Goal: Communication & Community: Answer question/provide support

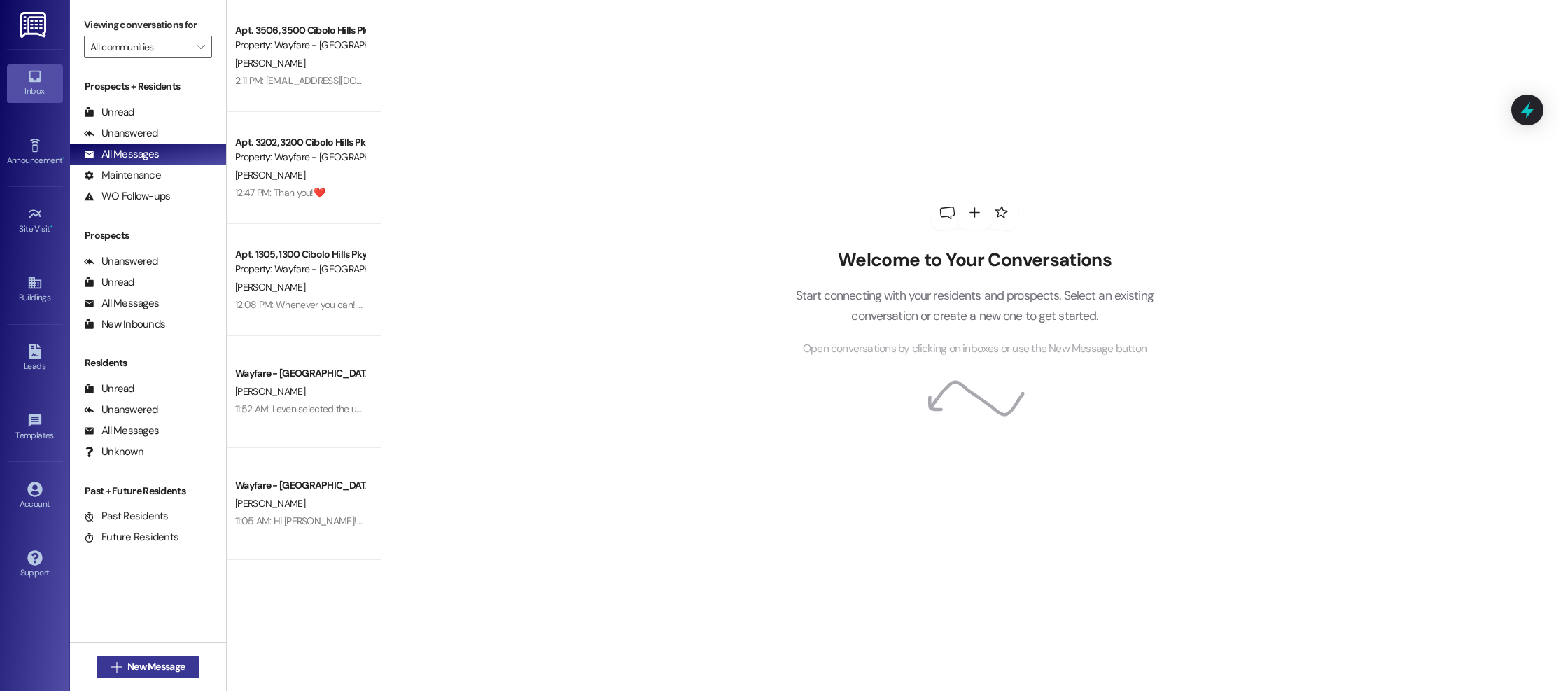
click at [131, 670] on span "New Message" at bounding box center [156, 667] width 57 height 15
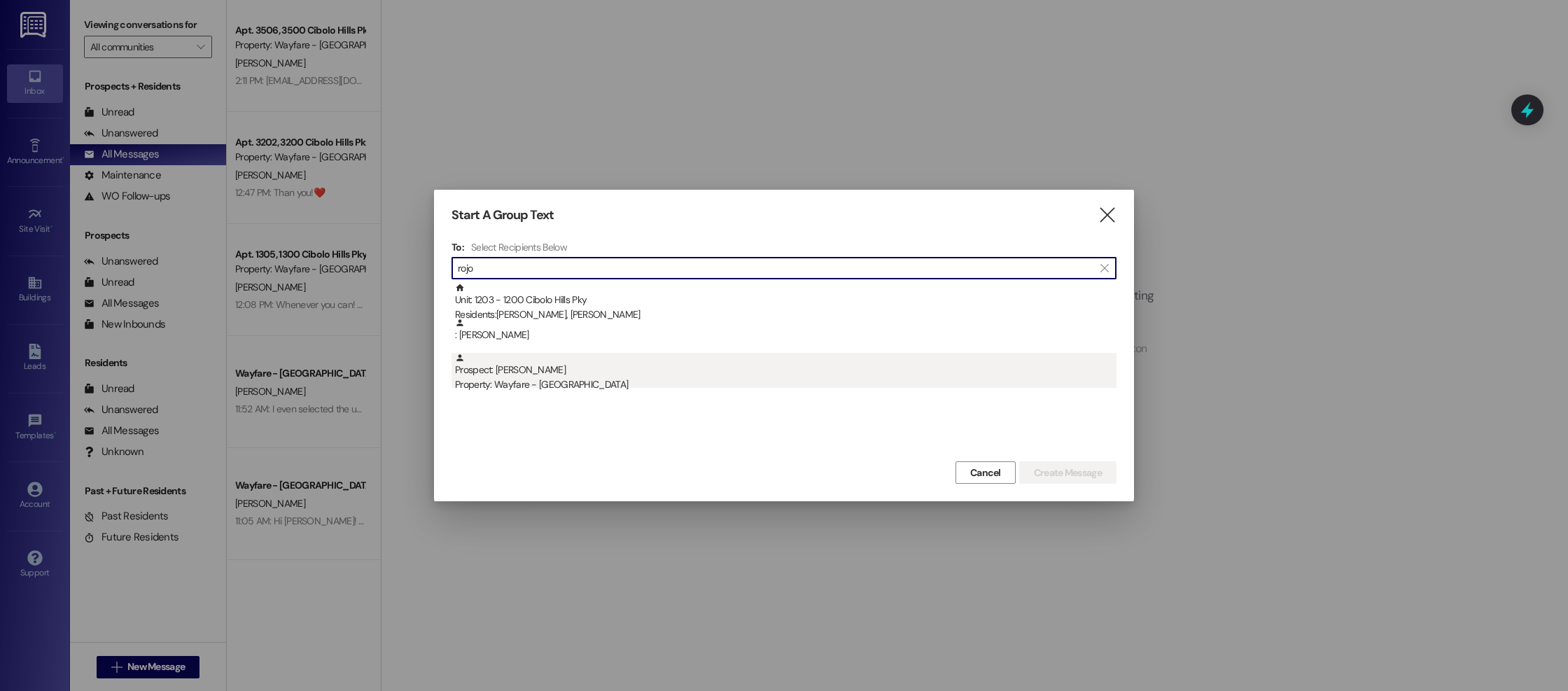
type input "rojo"
drag, startPoint x: 799, startPoint y: 381, endPoint x: 1043, endPoint y: 425, distance: 247.9
click at [799, 381] on div "Property: Wayfare - [GEOGRAPHIC_DATA]" at bounding box center [785, 385] width 662 height 15
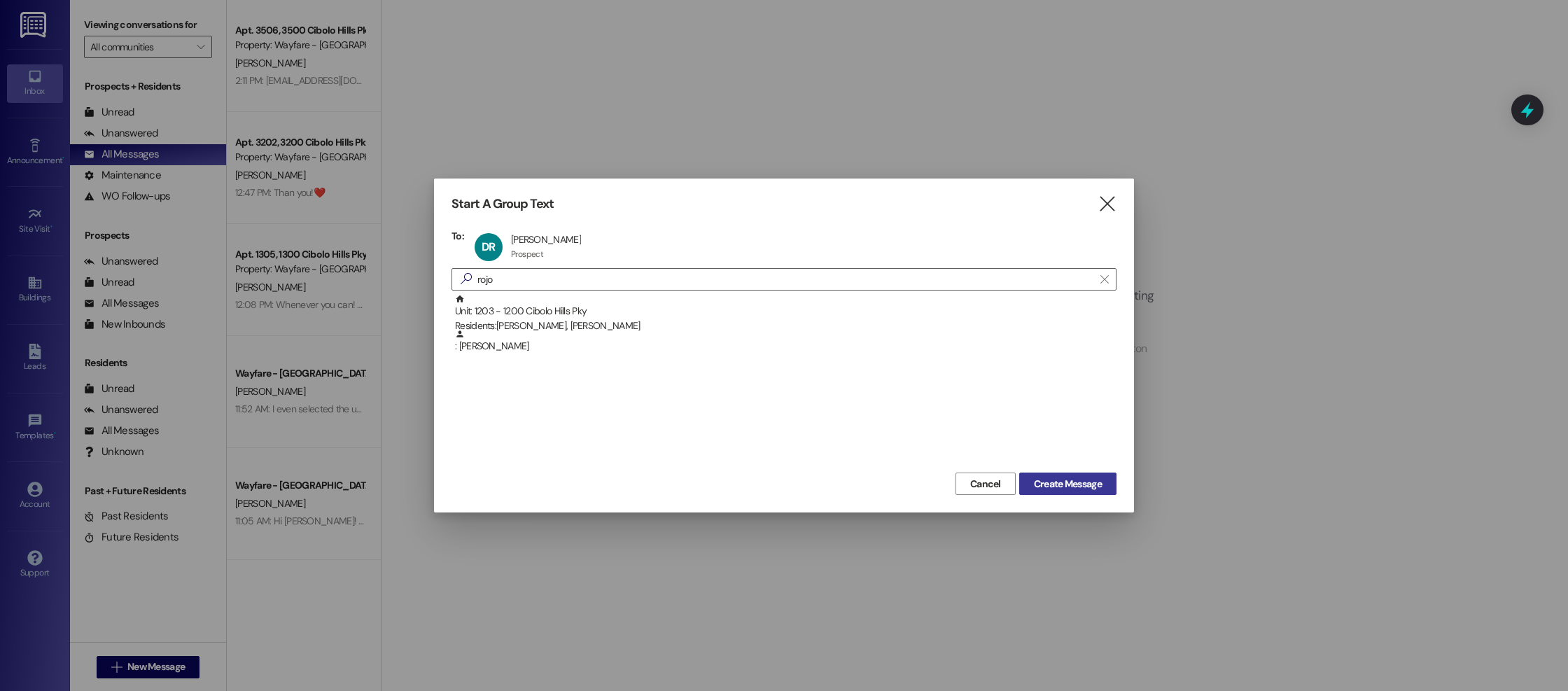
click at [1067, 480] on span "Create Message" at bounding box center [1068, 484] width 68 height 15
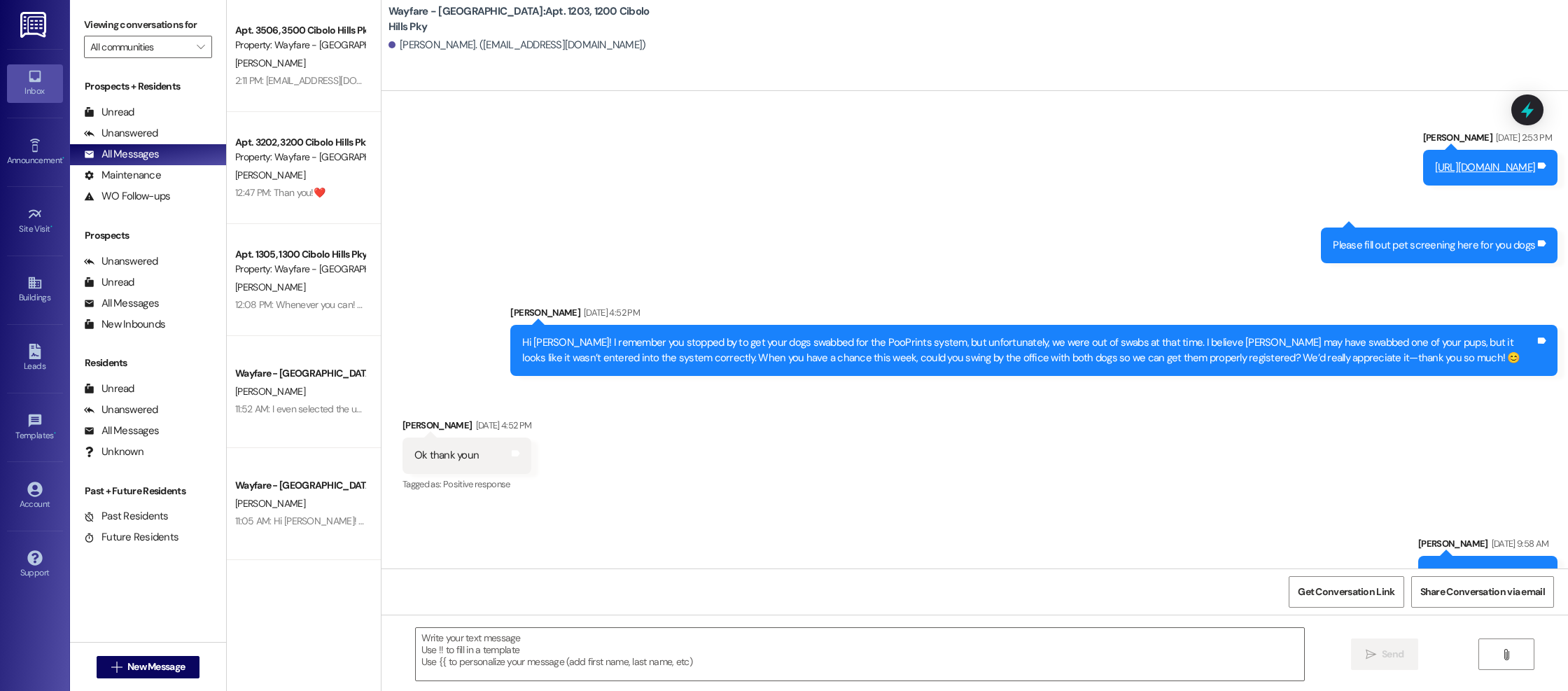
scroll to position [5742, 0]
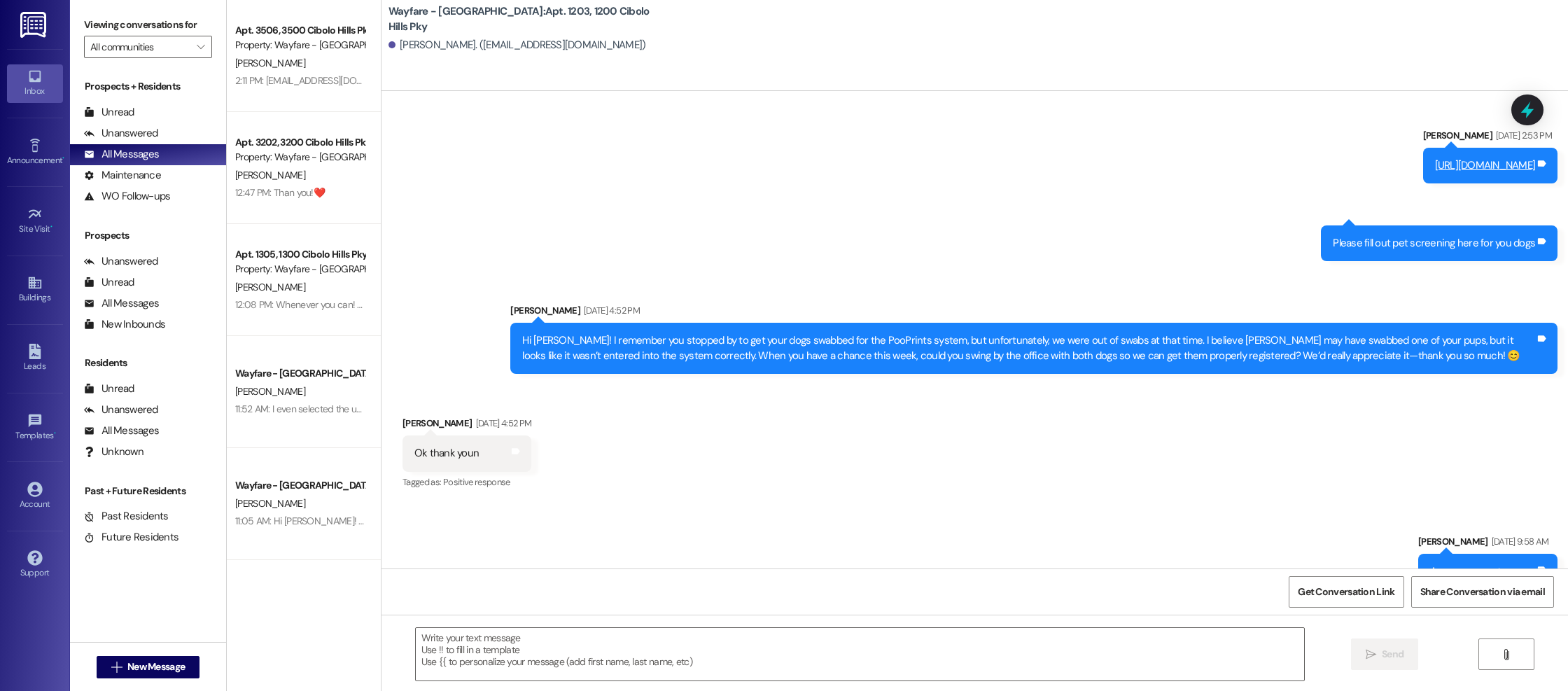
click at [1487, 172] on link "[URL][DOMAIN_NAME]" at bounding box center [1485, 165] width 101 height 14
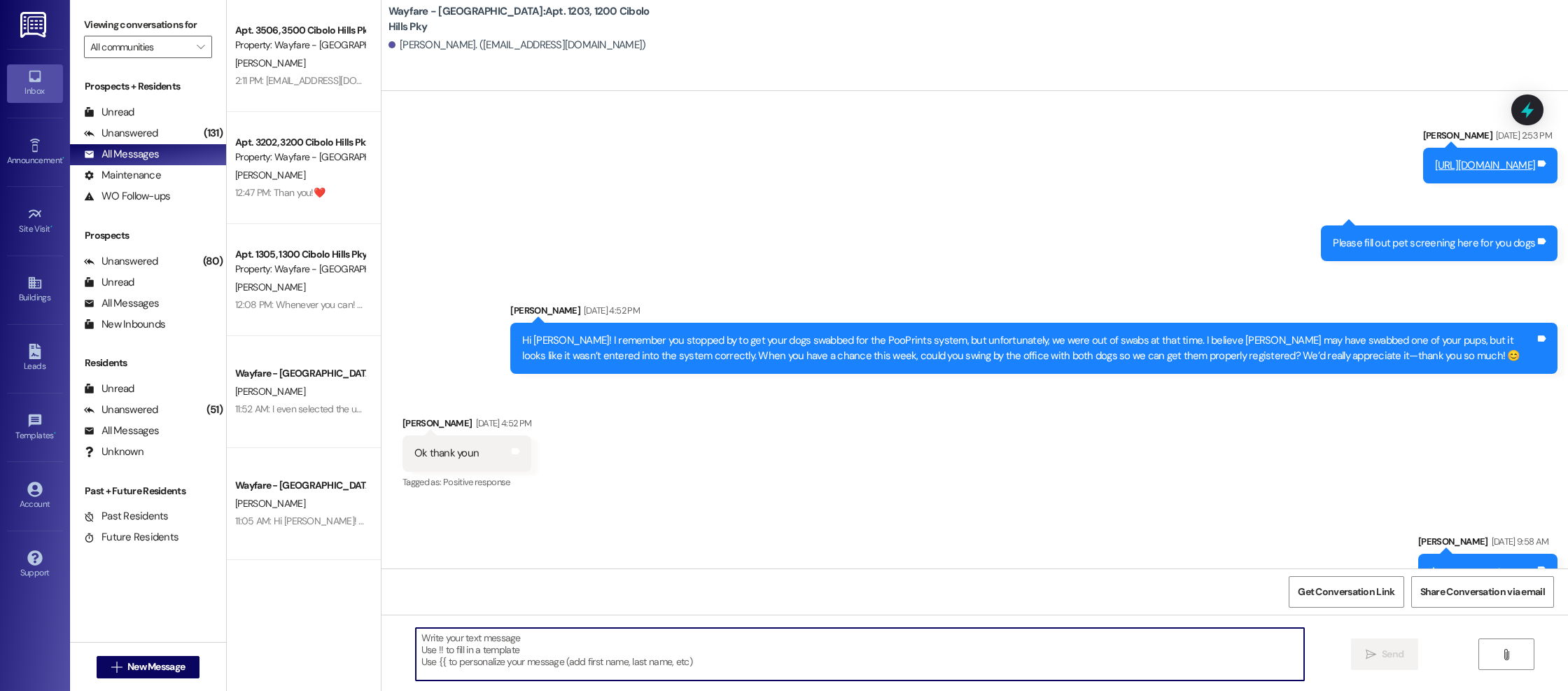
click at [534, 654] on textarea at bounding box center [859, 654] width 888 height 53
type textarea "send here"
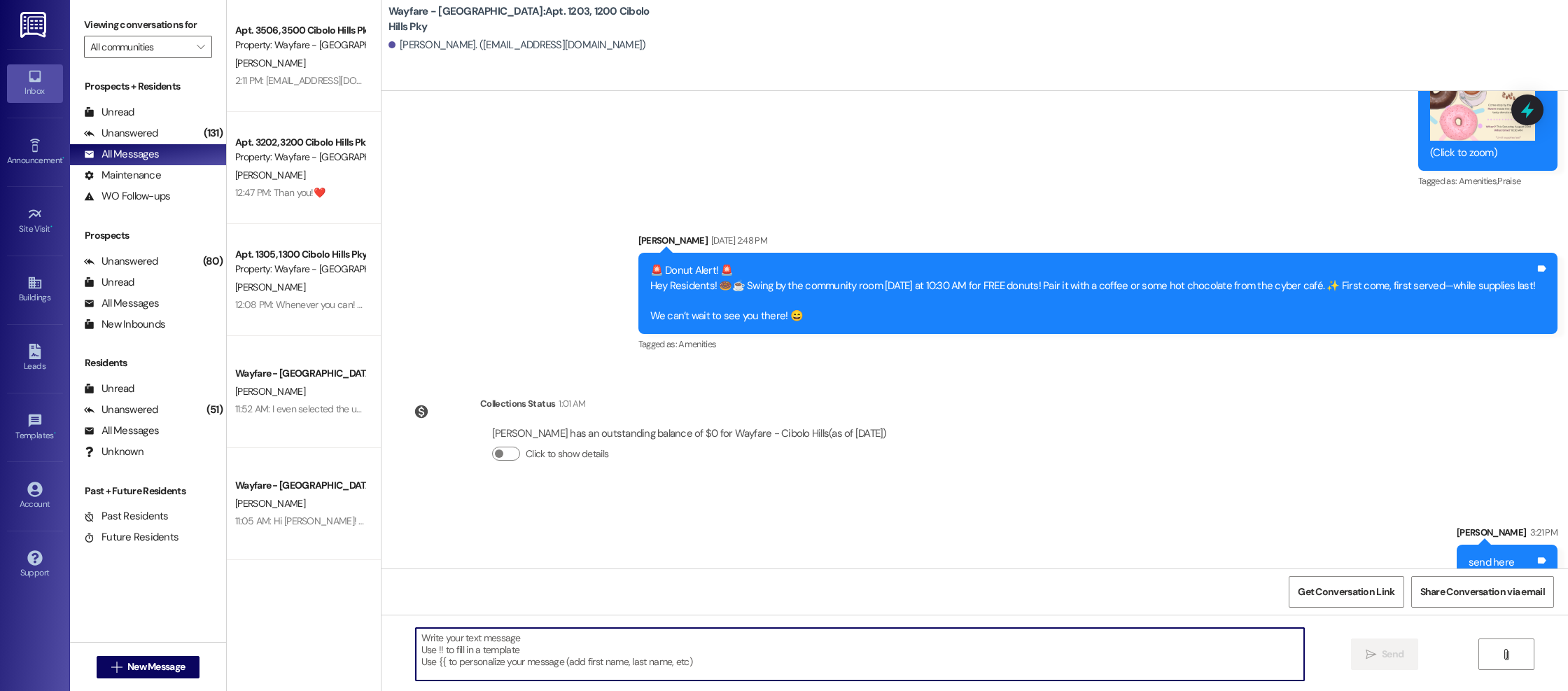
scroll to position [6367, 0]
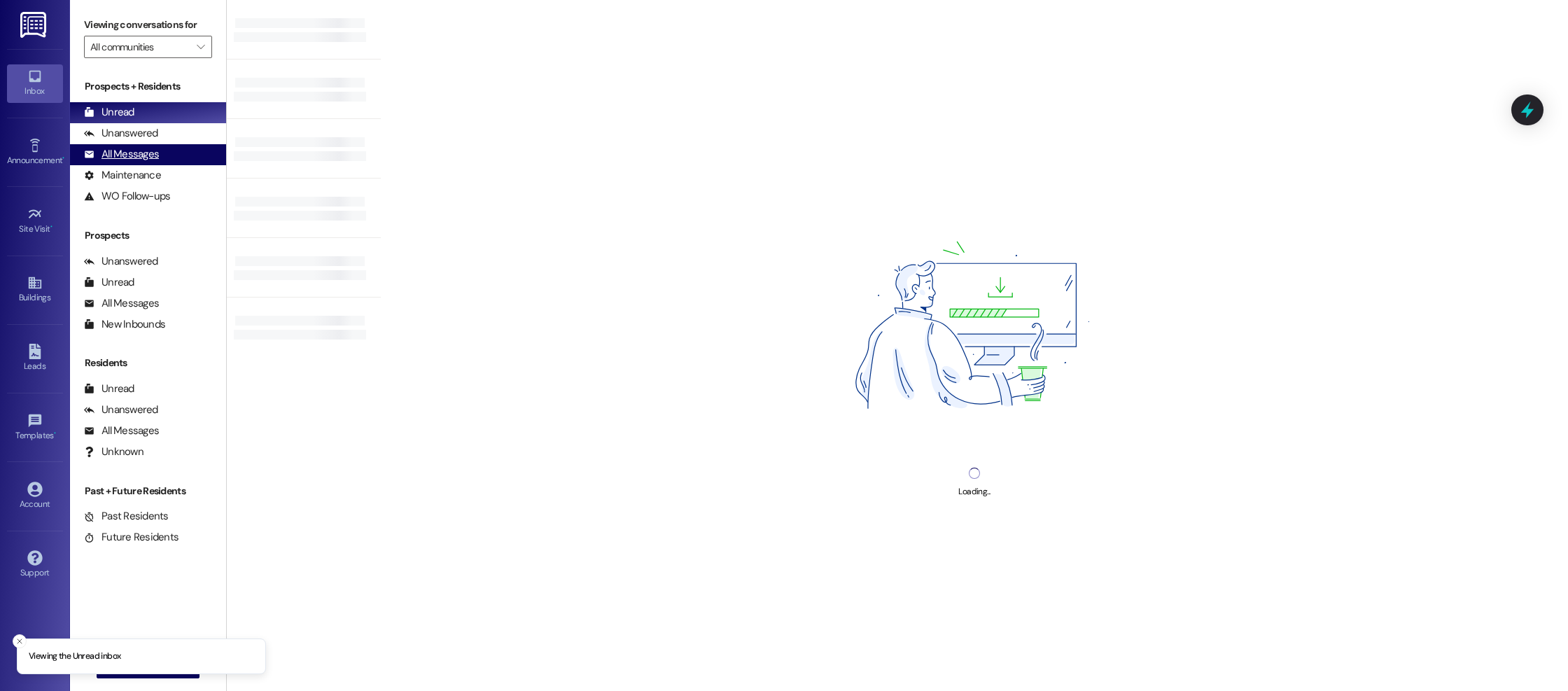
click at [111, 155] on div "All Messages" at bounding box center [122, 155] width 75 height 15
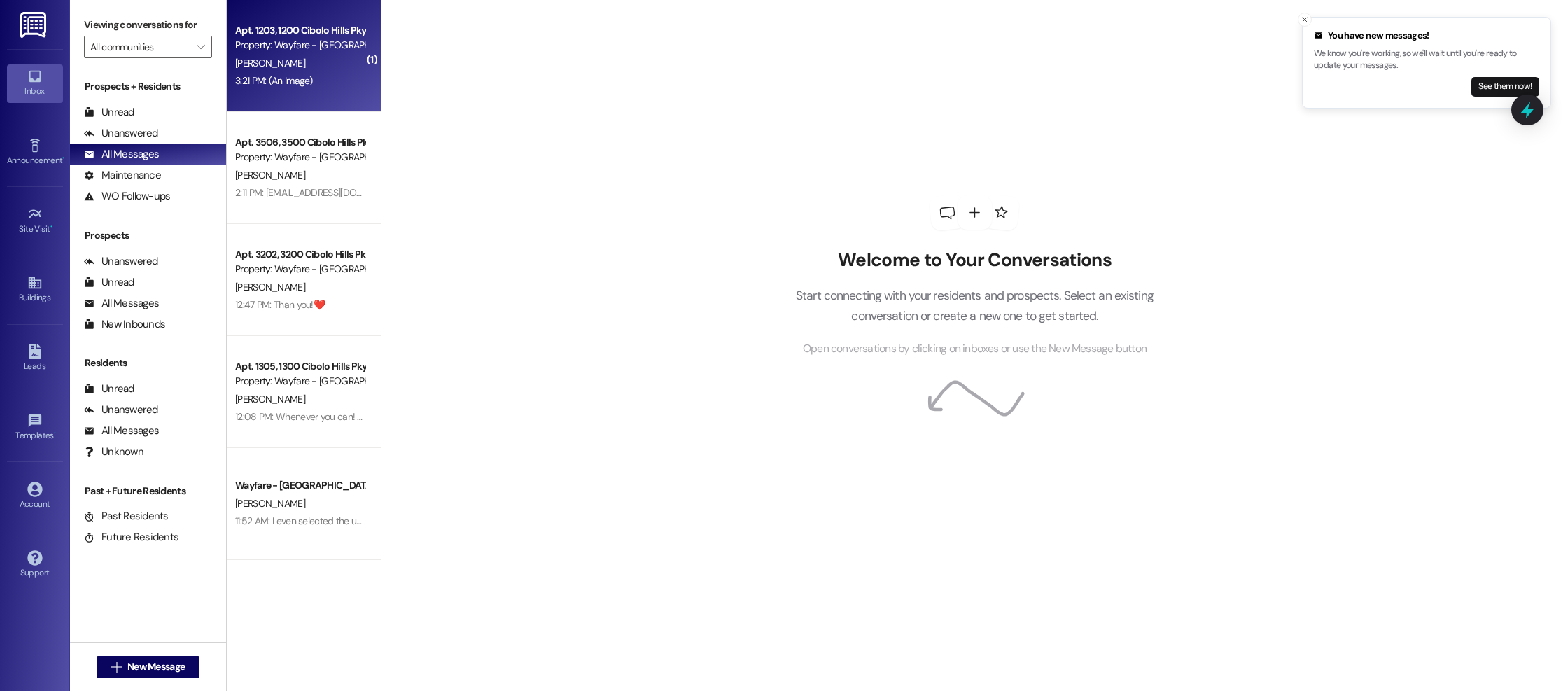
click at [283, 81] on div "3:21 PM: (An Image) 3:21 PM: (An Image)" at bounding box center [274, 80] width 78 height 12
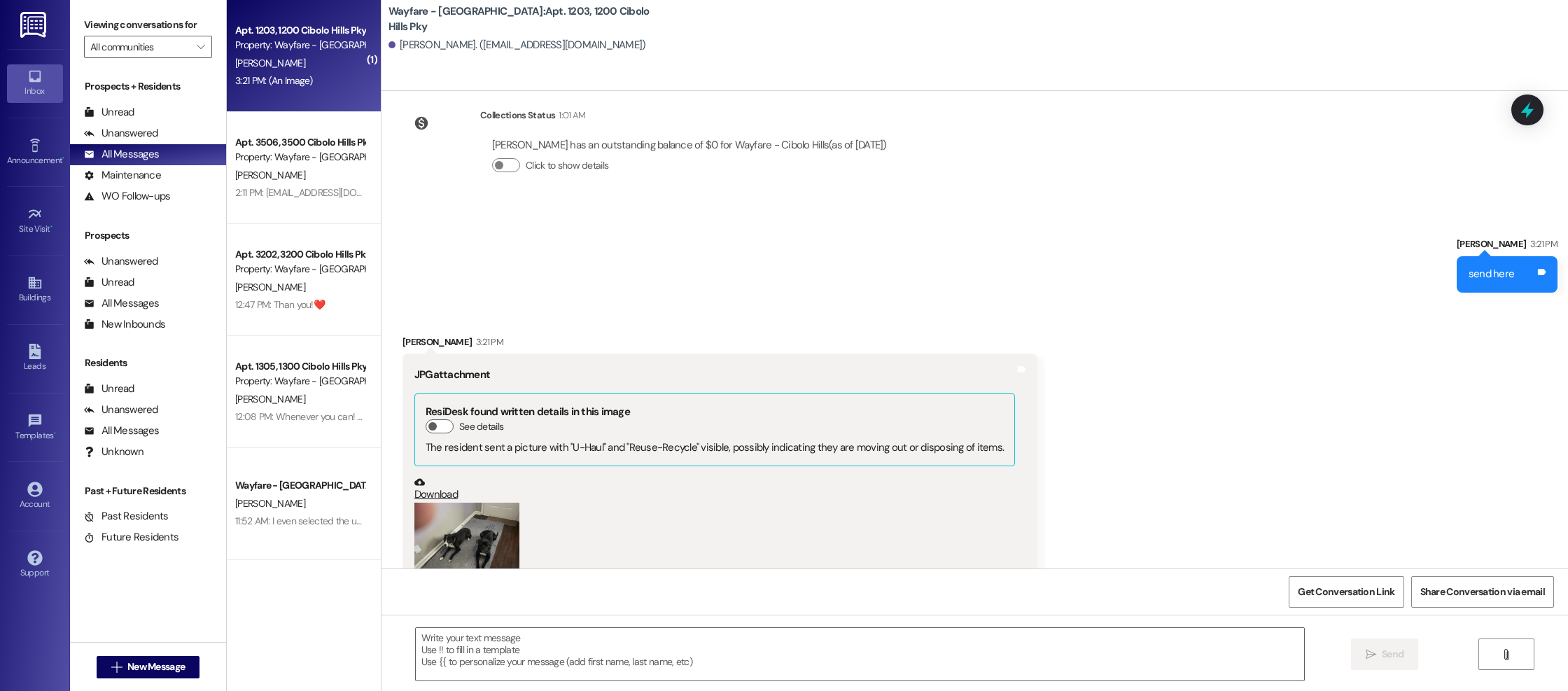
scroll to position [6685, 0]
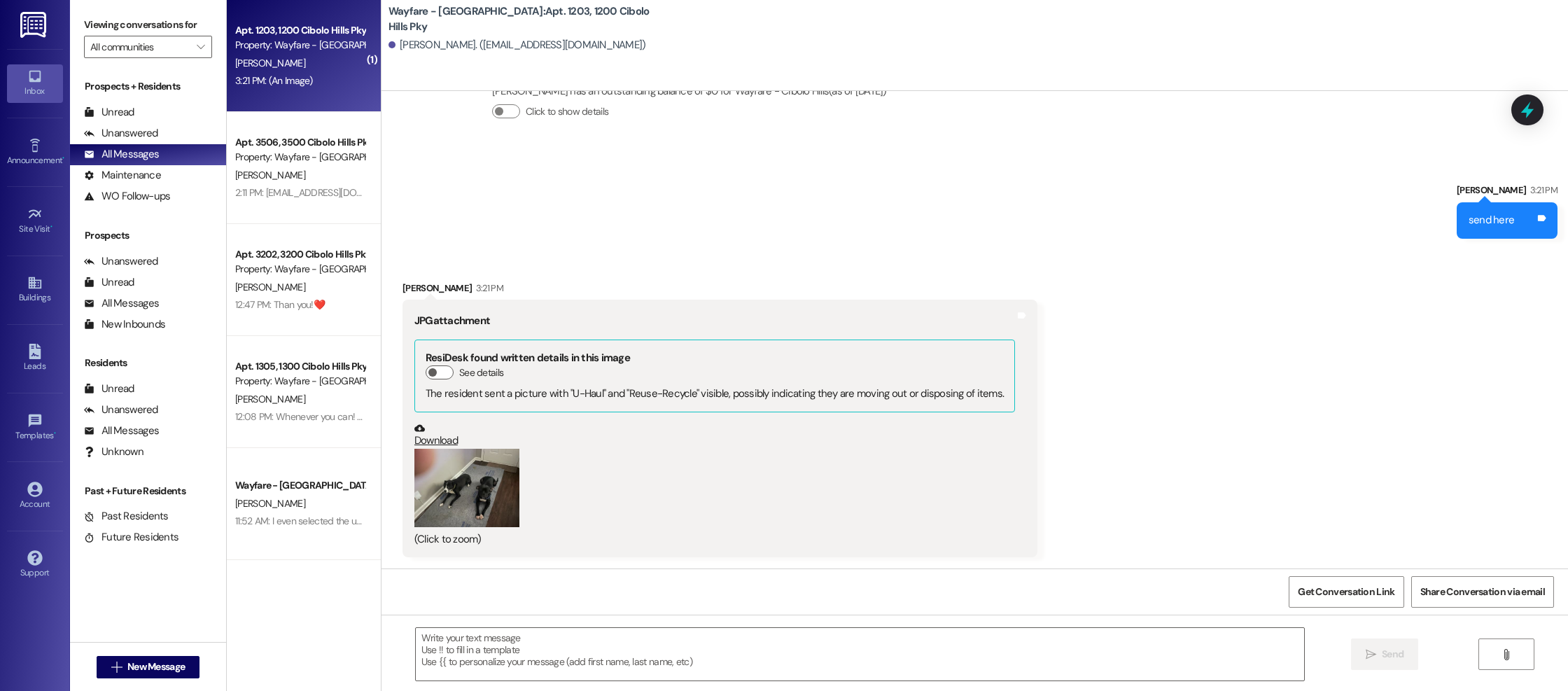
click at [458, 498] on button "Zoom image" at bounding box center [466, 488] width 105 height 79
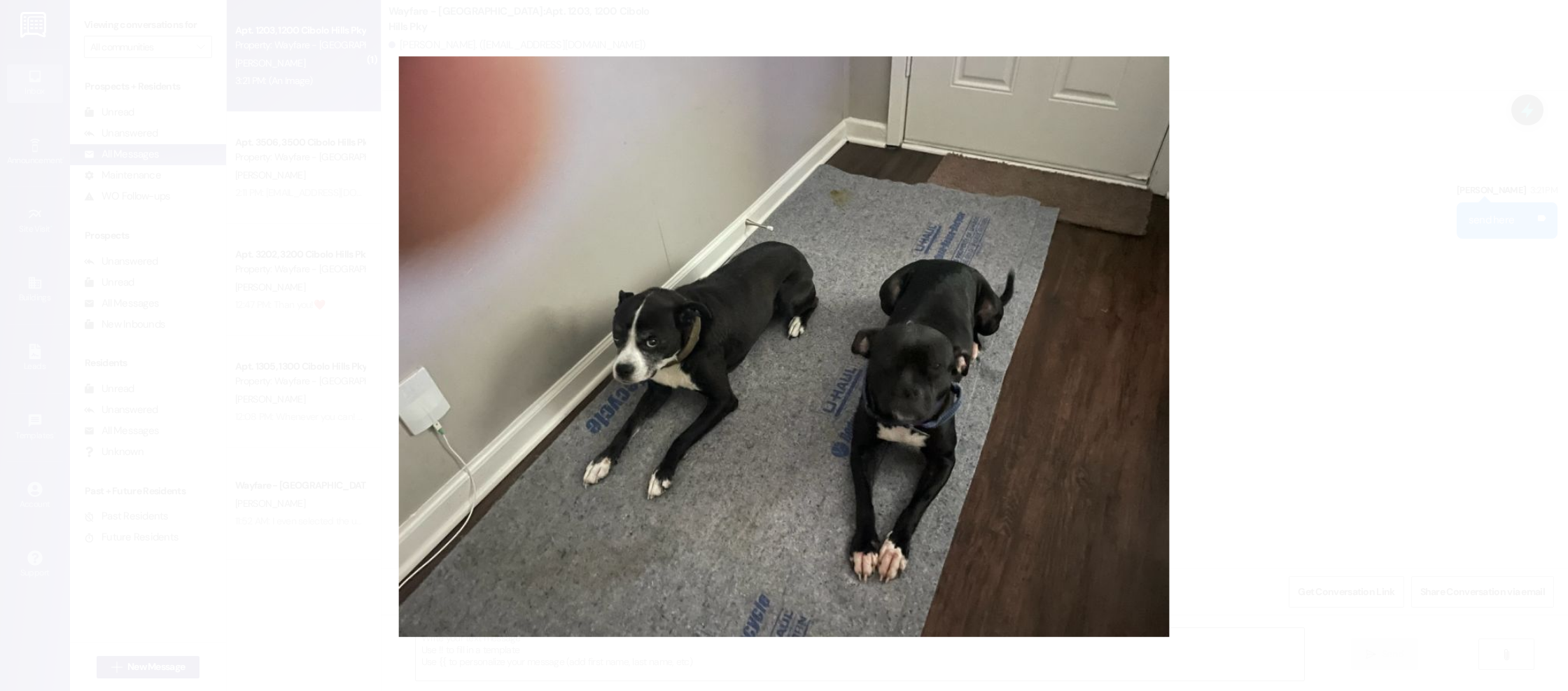
click at [1275, 235] on button "Unzoom image" at bounding box center [784, 345] width 1568 height 691
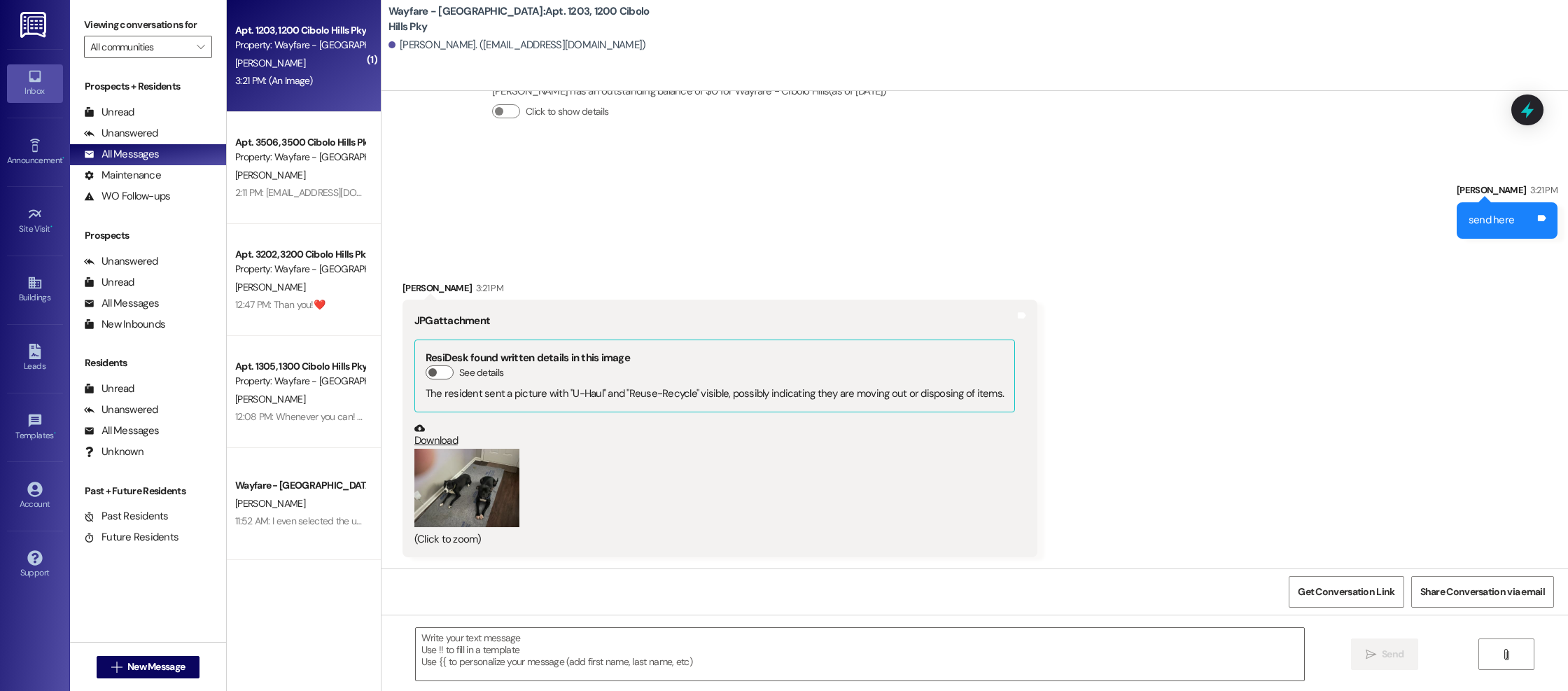
click at [424, 440] on link "Download" at bounding box center [714, 435] width 601 height 24
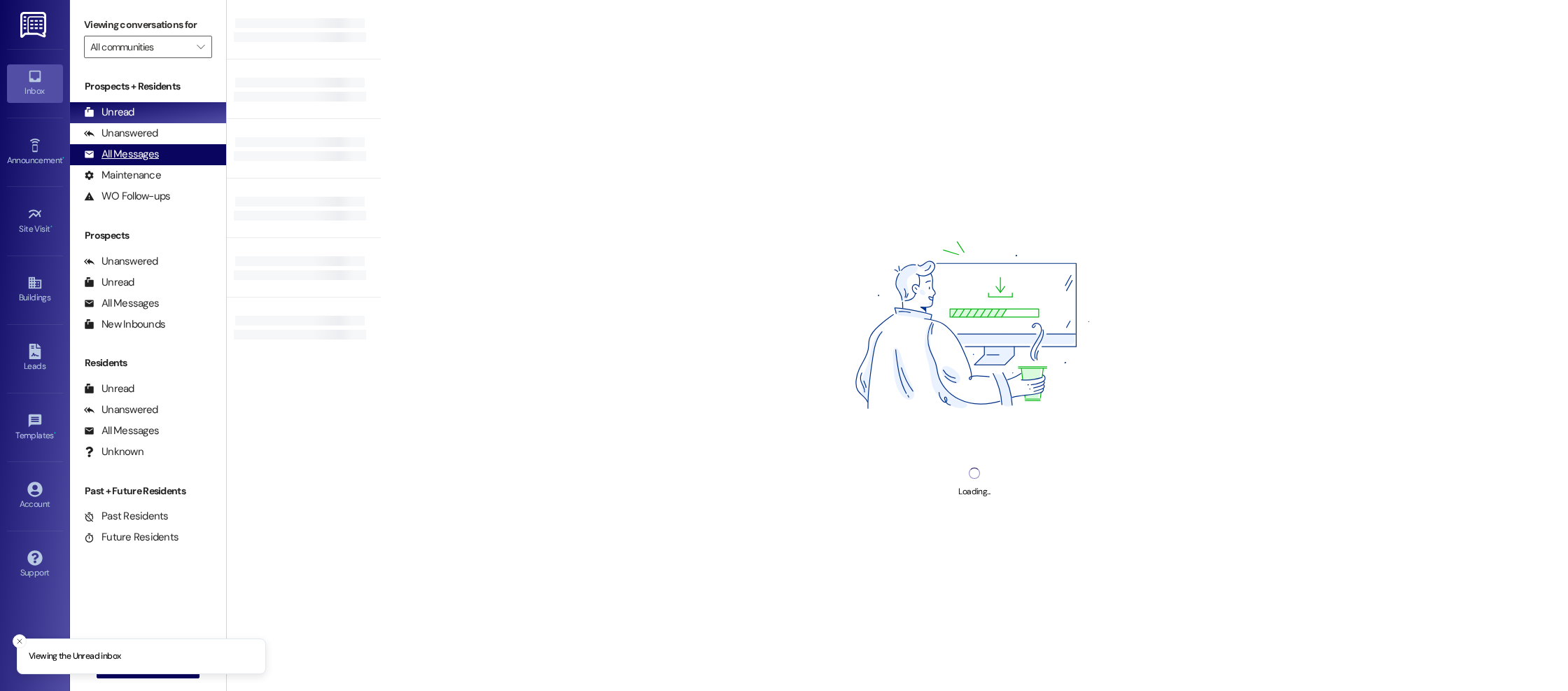
drag, startPoint x: 108, startPoint y: 155, endPoint x: 201, endPoint y: 155, distance: 93.0
click at [108, 156] on div "All Messages" at bounding box center [122, 155] width 75 height 15
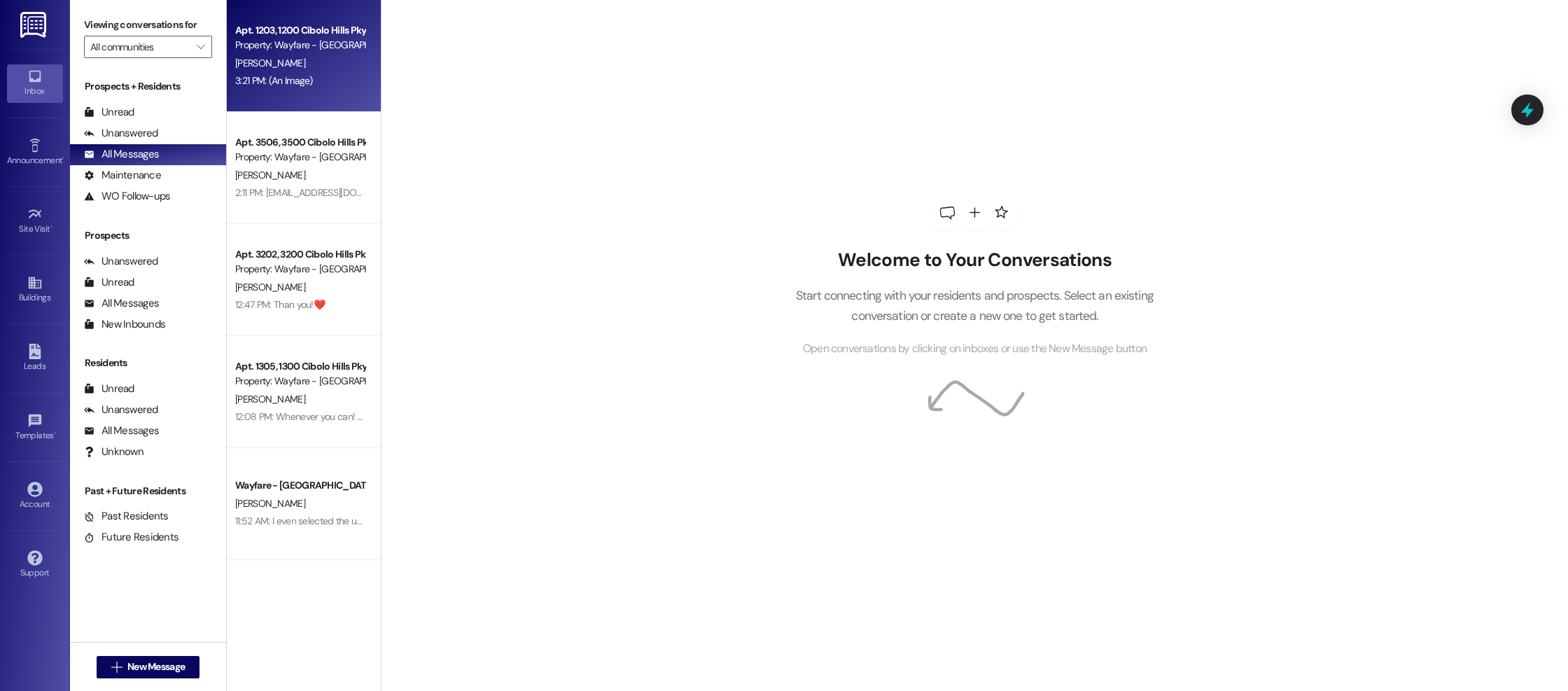
click at [300, 65] on div "D. Rojo" at bounding box center [300, 64] width 133 height 18
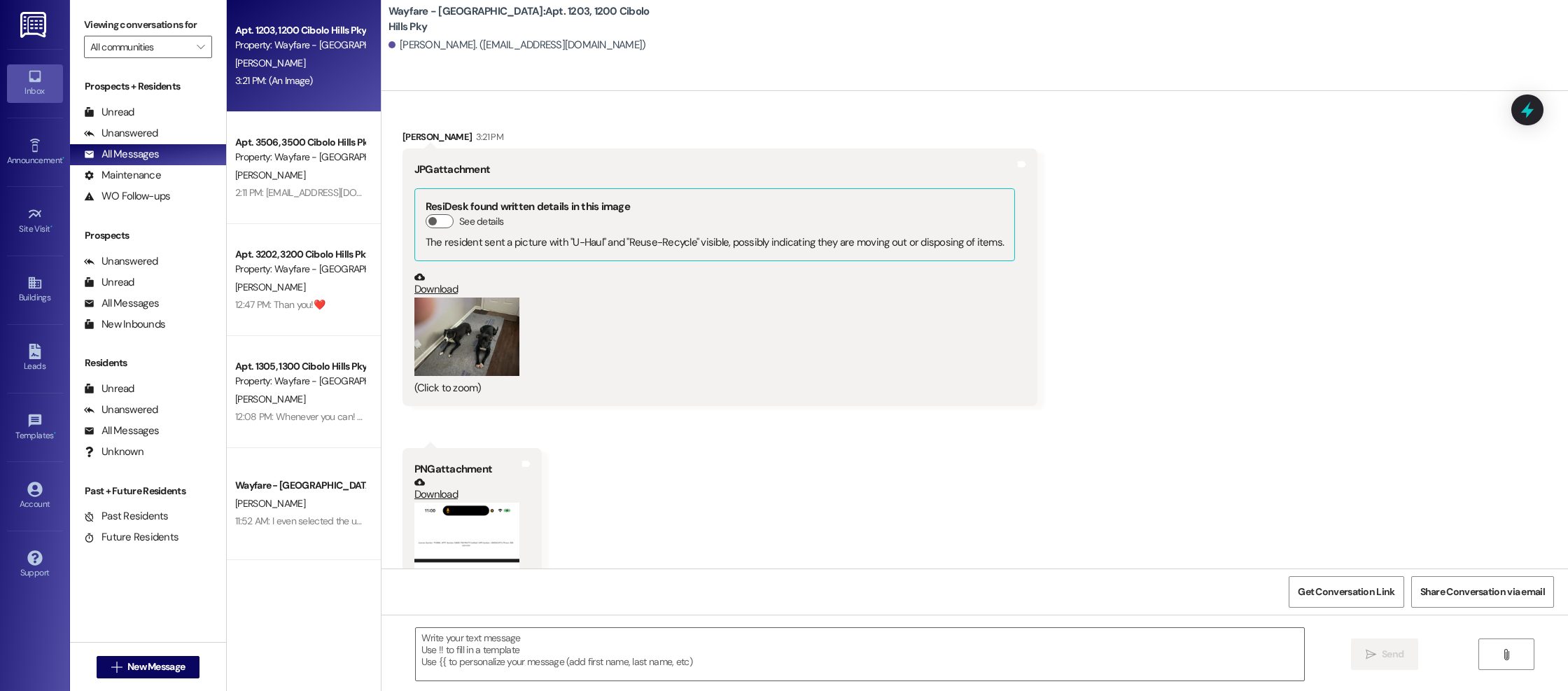
scroll to position [7040, 0]
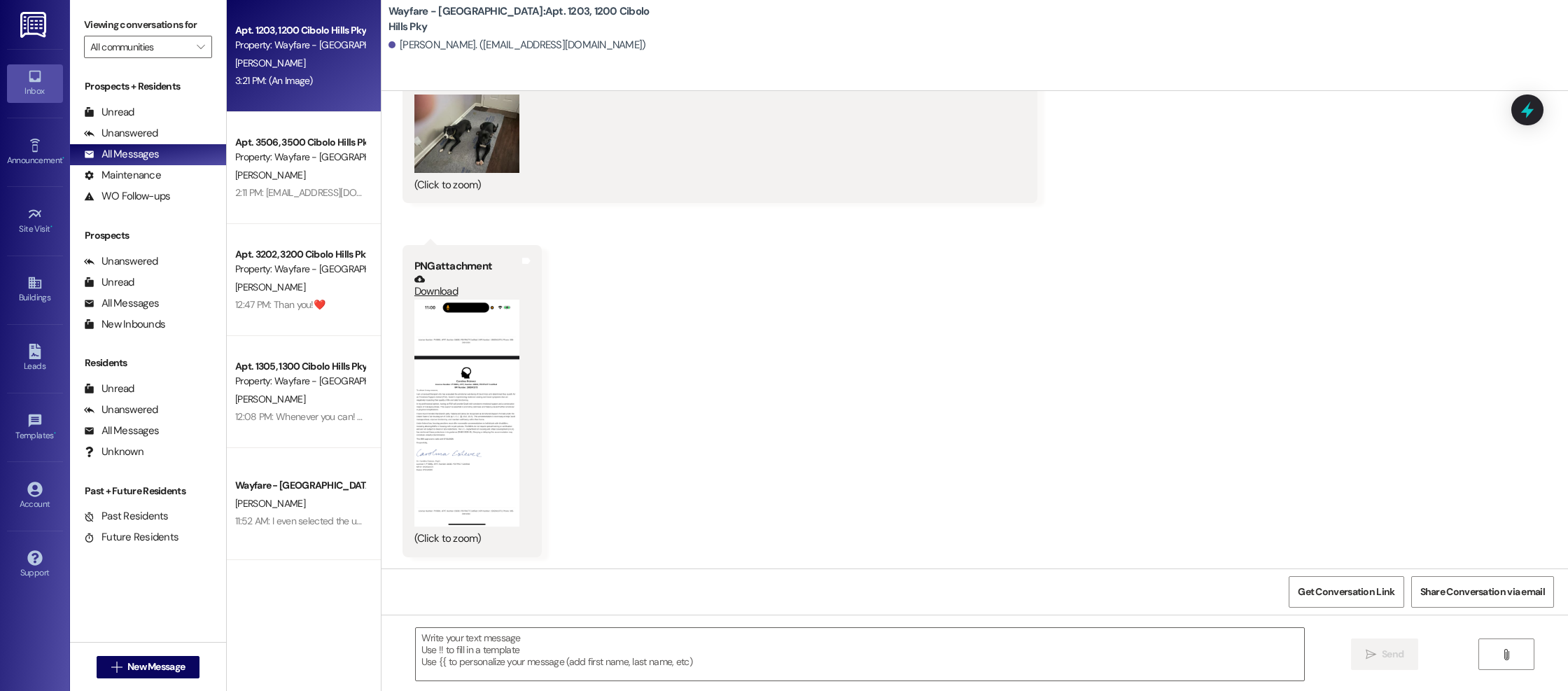
click at [477, 434] on button "Zoom image" at bounding box center [466, 413] width 105 height 227
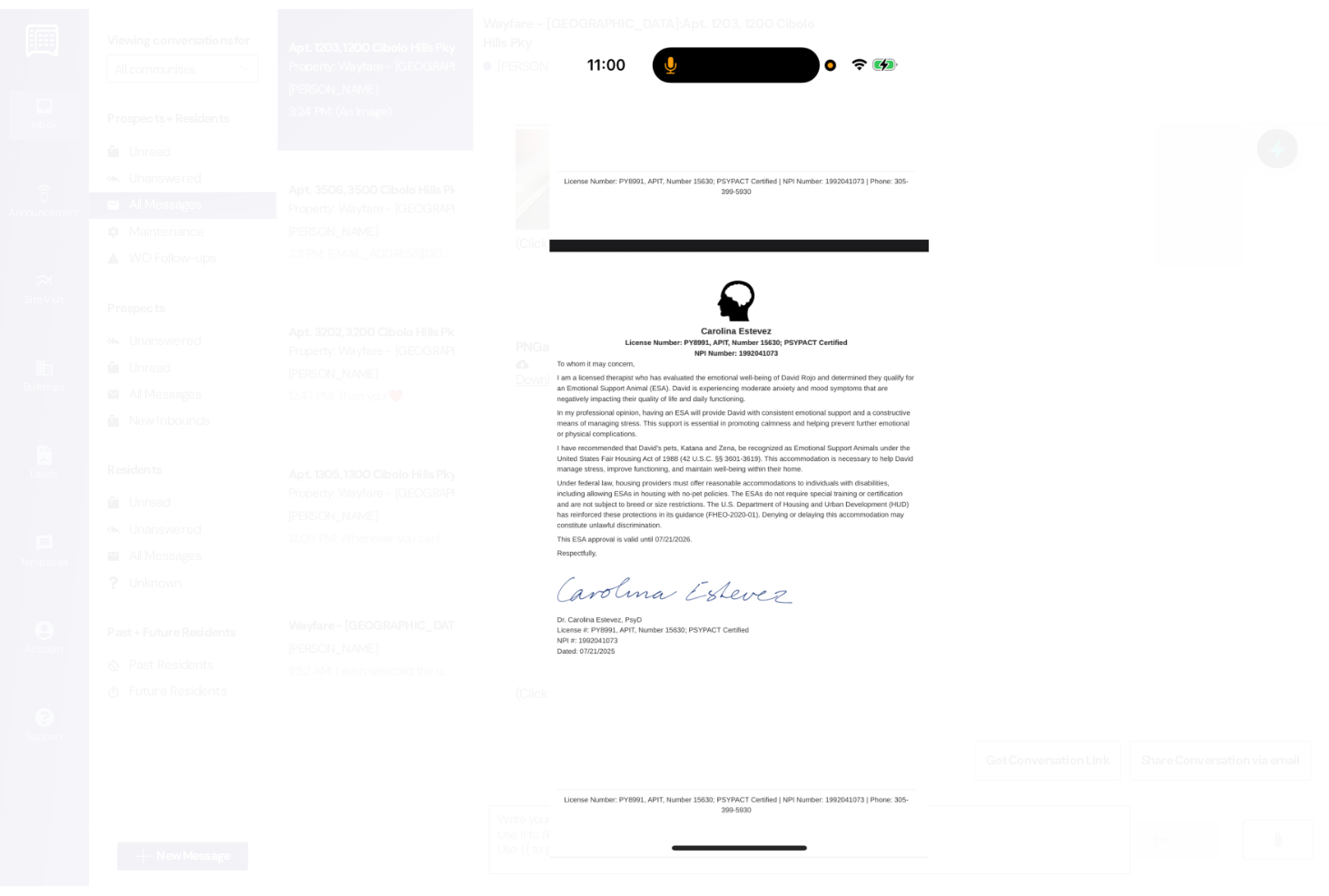
scroll to position [9418, 0]
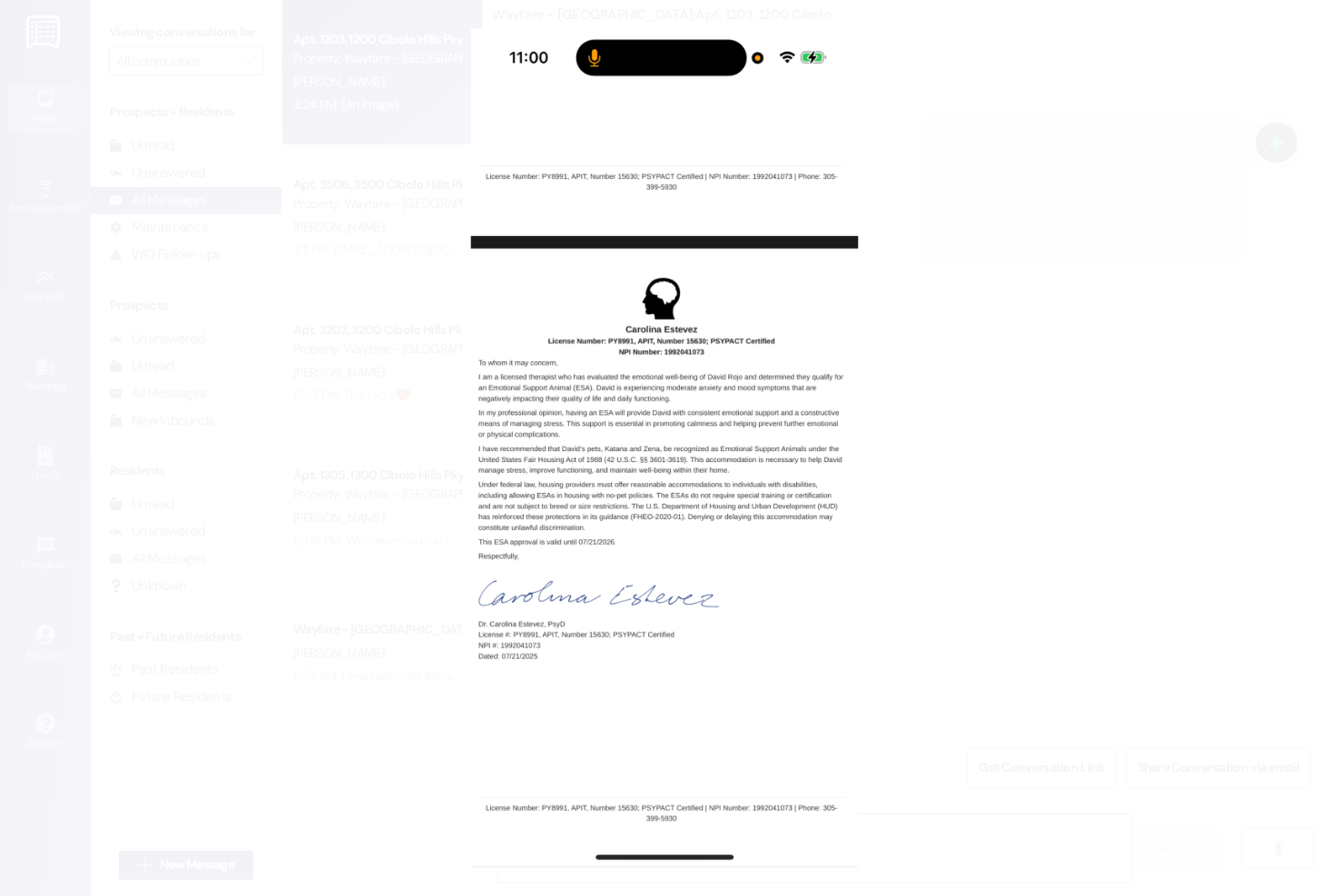
click at [208, 325] on button "Unzoom image" at bounding box center [664, 448] width 1329 height 896
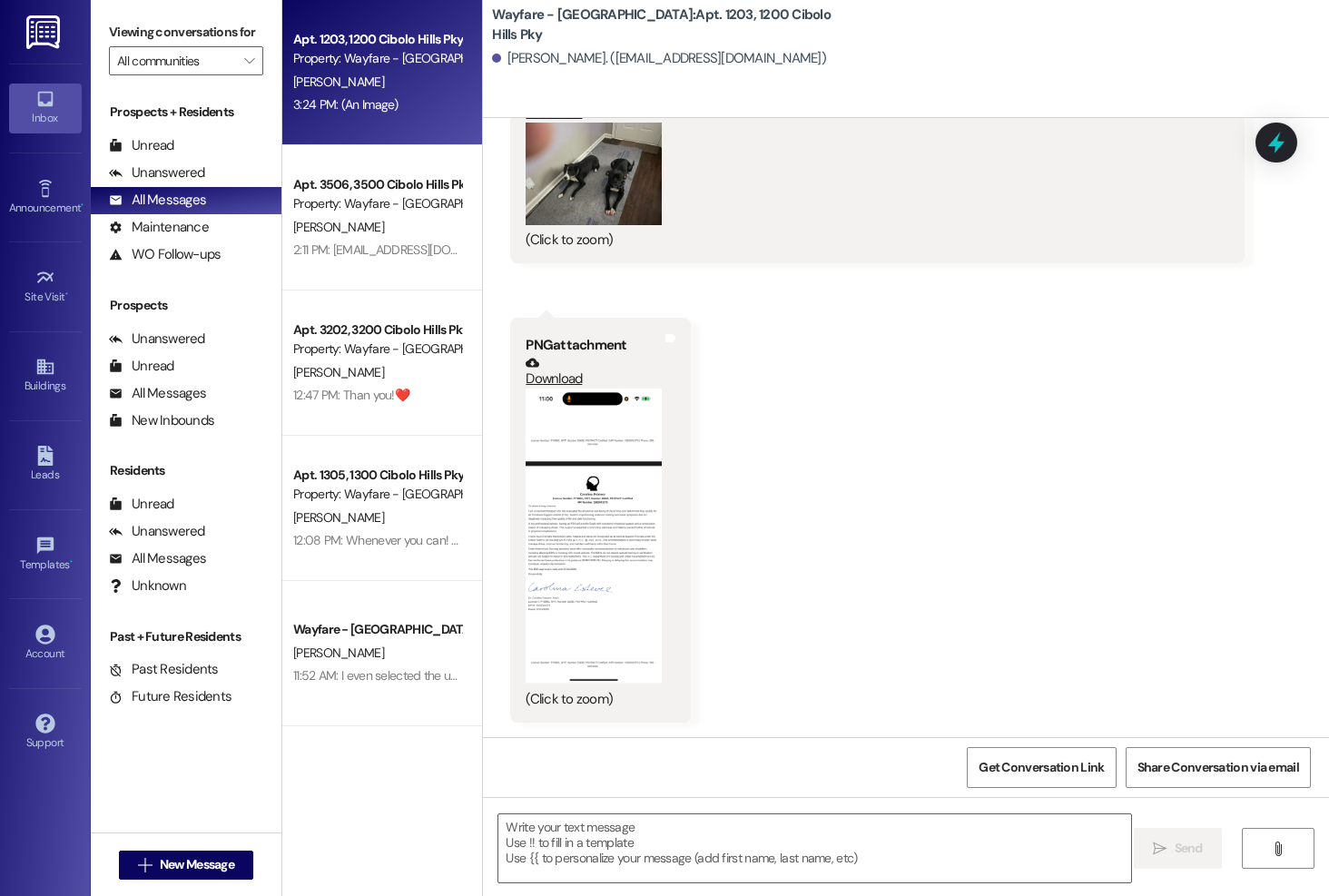
click at [556, 387] on link "Download" at bounding box center [593, 371] width 136 height 31
click at [597, 479] on button "Zoom image" at bounding box center [593, 536] width 136 height 295
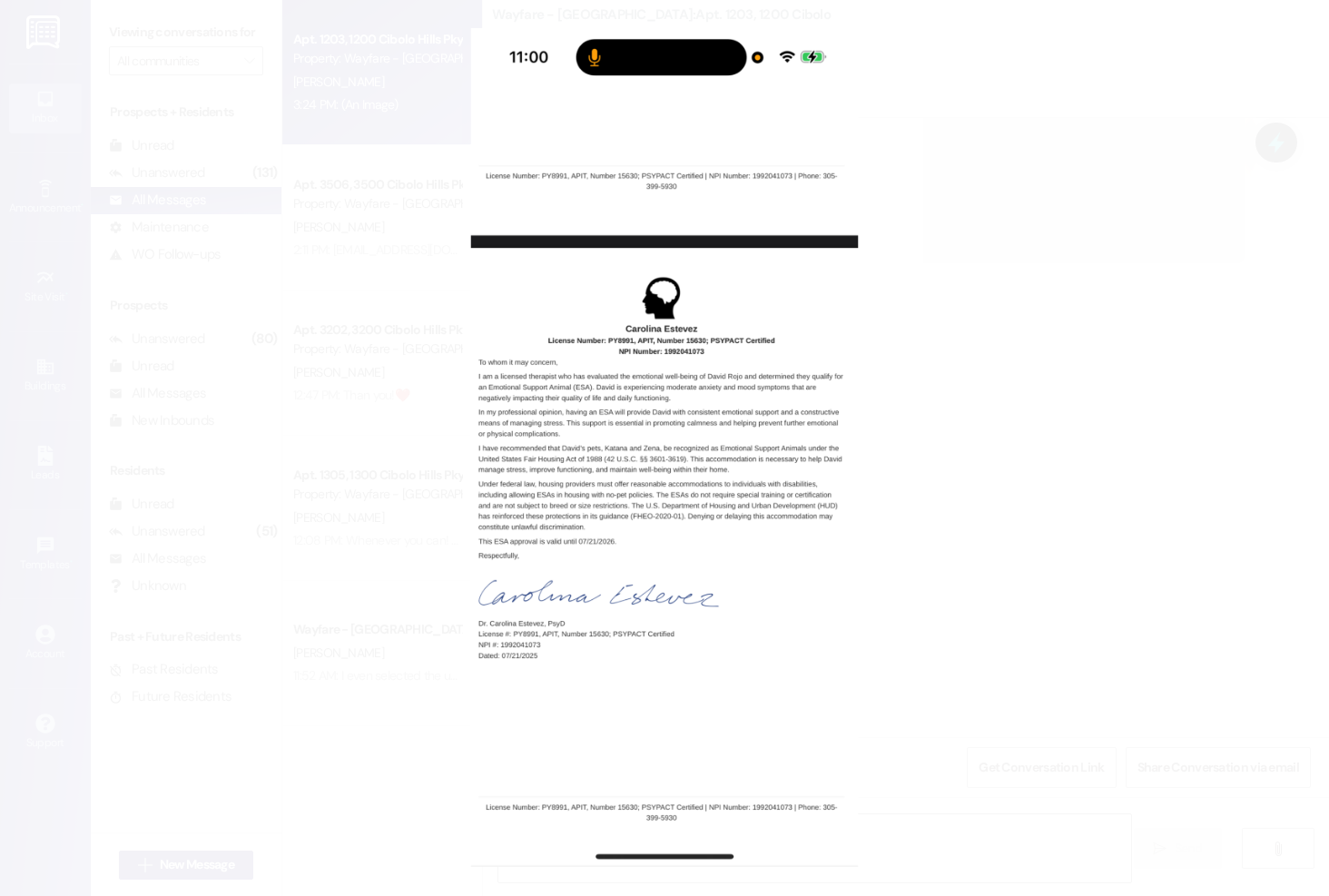
drag, startPoint x: 1100, startPoint y: 116, endPoint x: 915, endPoint y: 130, distance: 185.5
click at [1100, 116] on button "Unzoom image" at bounding box center [664, 448] width 1329 height 896
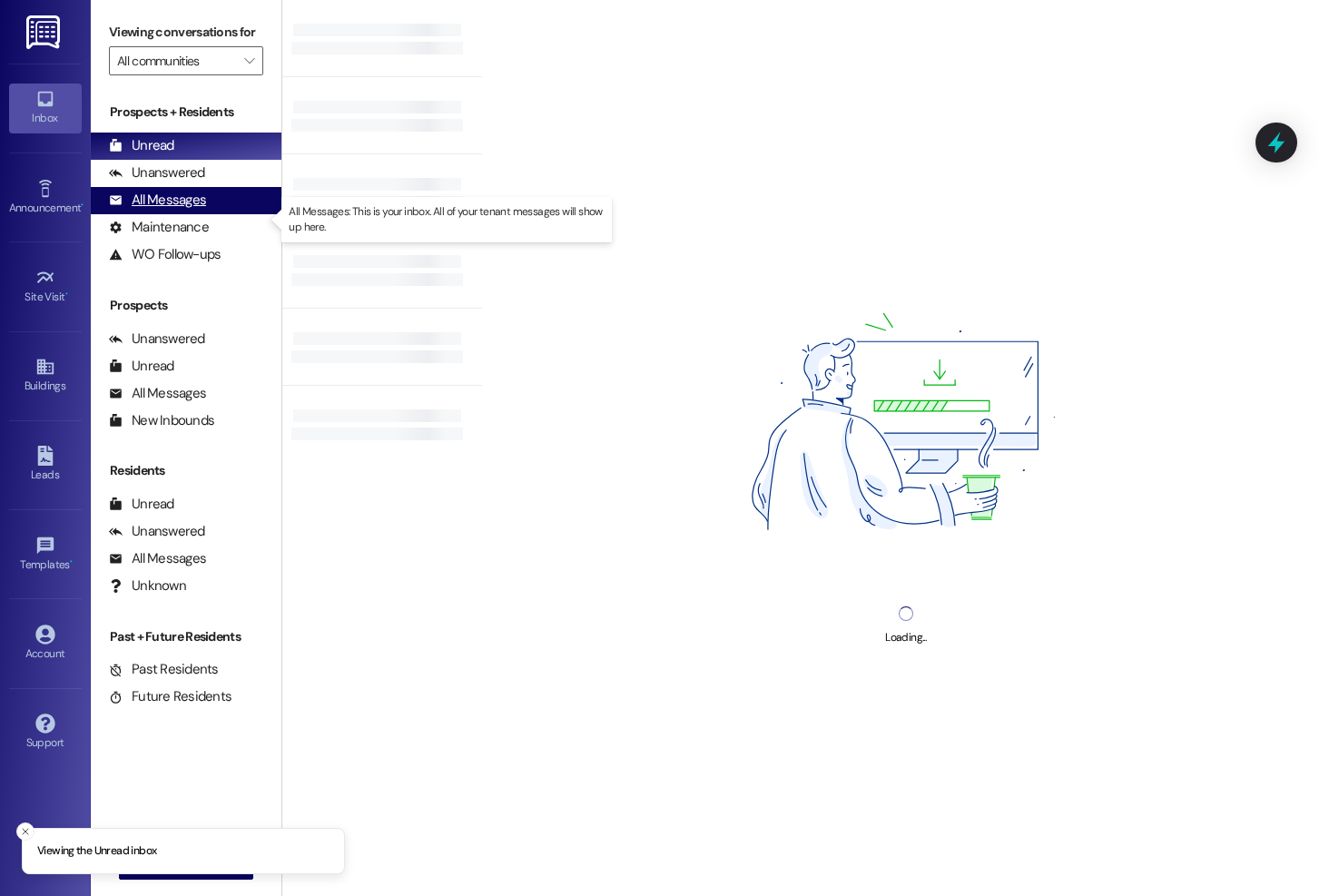
click at [210, 214] on div "All Messages (undefined)" at bounding box center [186, 200] width 191 height 28
